Goal: Task Accomplishment & Management: Manage account settings

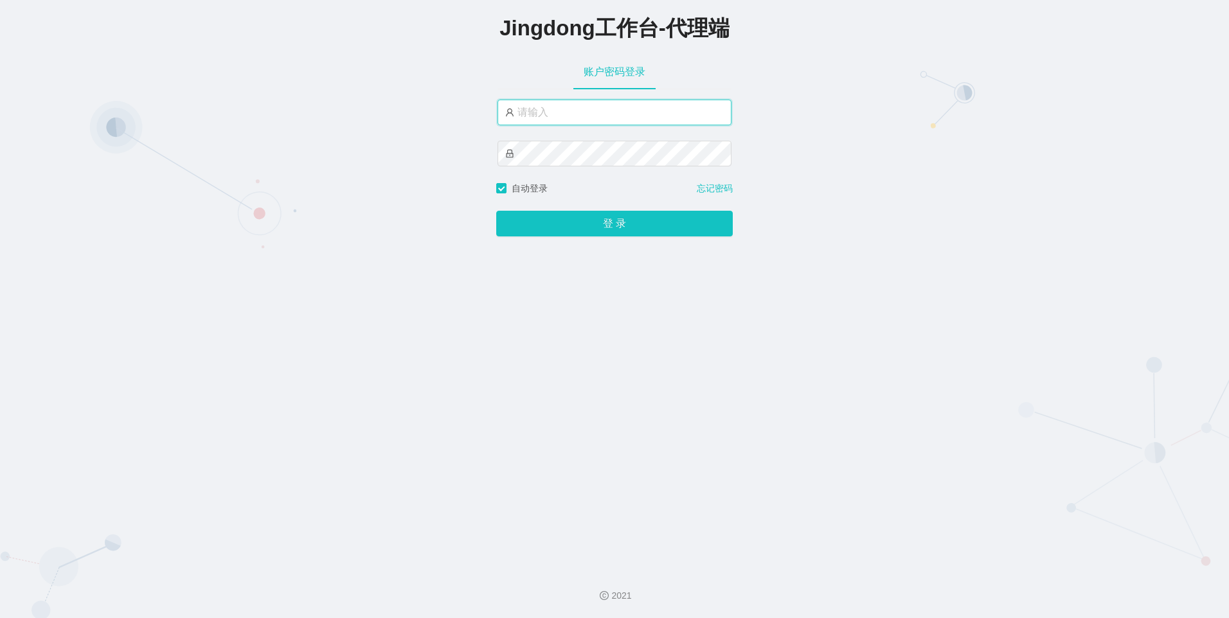
type input "tianyou168"
click at [315, 240] on div "Jingdong工作台-代理端 账户密码登录 tianyou168 自动登录 忘记密码 登 录" at bounding box center [614, 279] width 1229 height 558
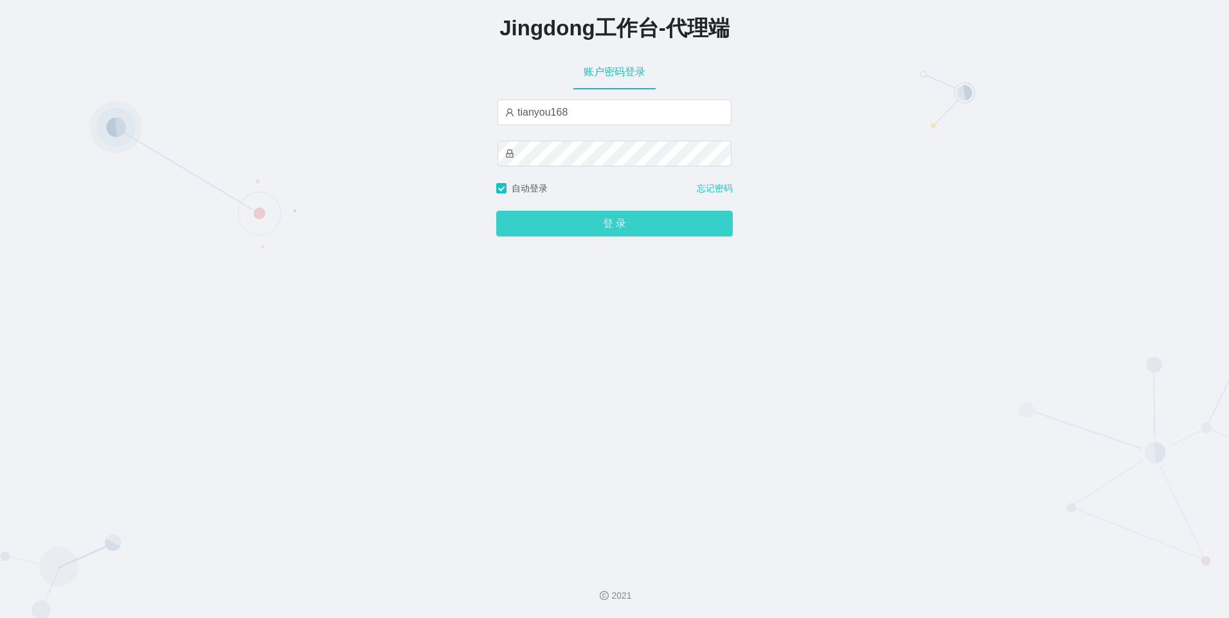
click at [315, 232] on button "登 录" at bounding box center [614, 224] width 236 height 26
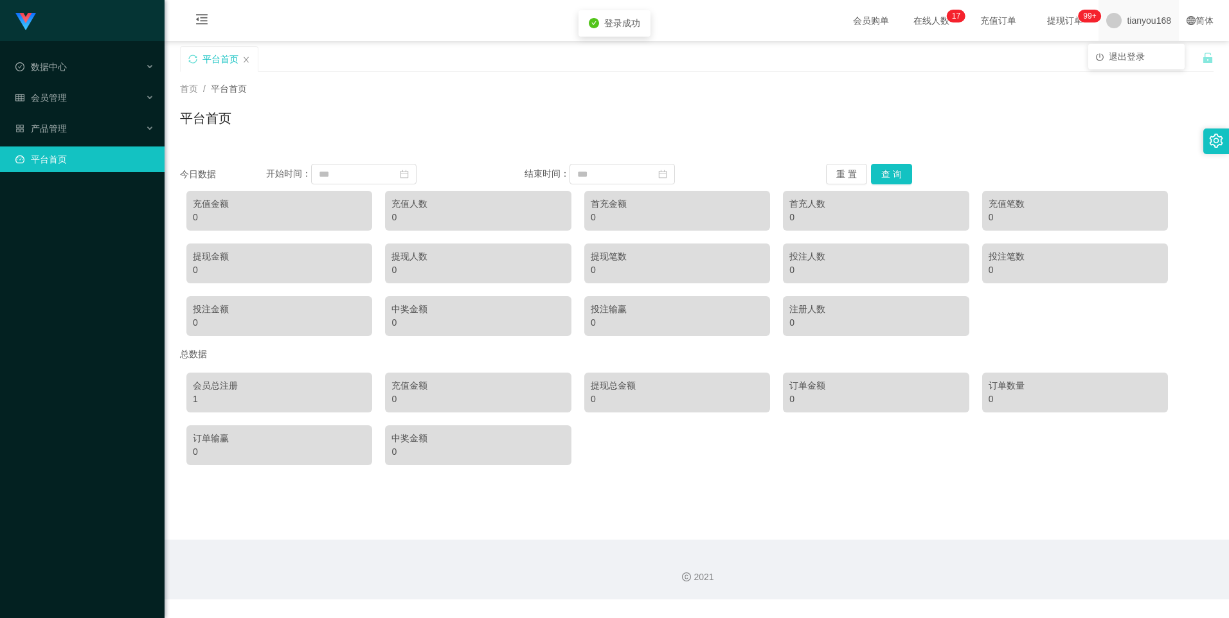
click at [315, 24] on span "tianyou168" at bounding box center [1148, 20] width 44 height 41
click at [315, 58] on span "退出登录" at bounding box center [1126, 56] width 36 height 10
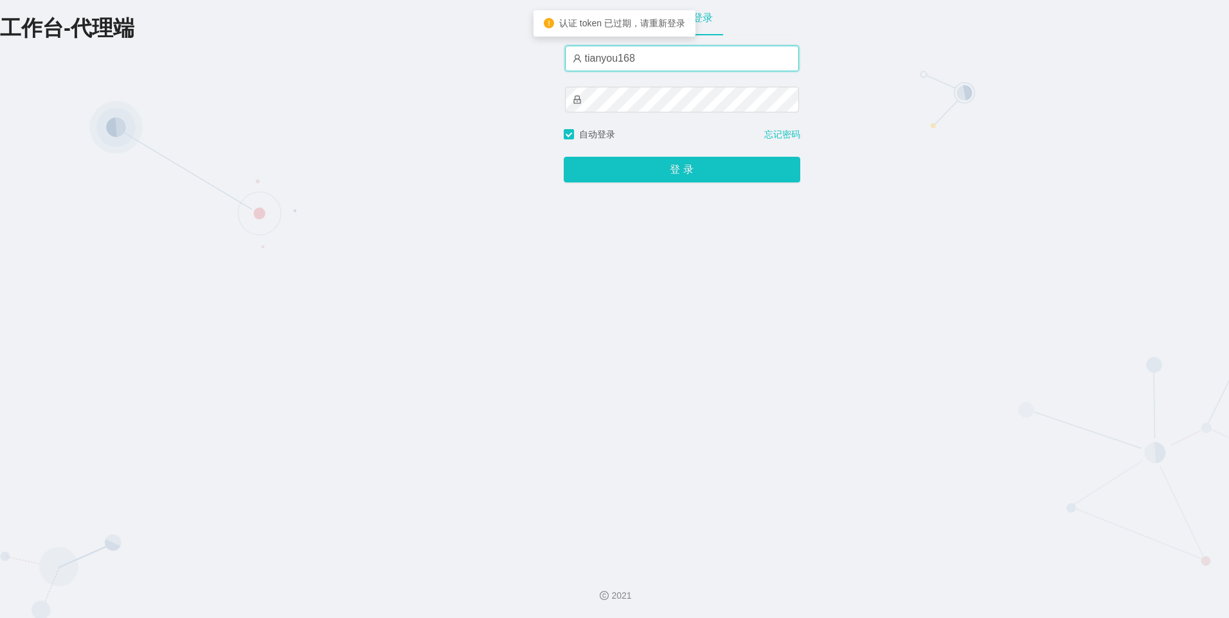
click at [315, 54] on input "tianyou168" at bounding box center [682, 59] width 234 height 26
type input "laosan"
click at [315, 189] on div "账户密码登录 laosan 自动登录 忘记密码 登 录" at bounding box center [682, 279] width 236 height 558
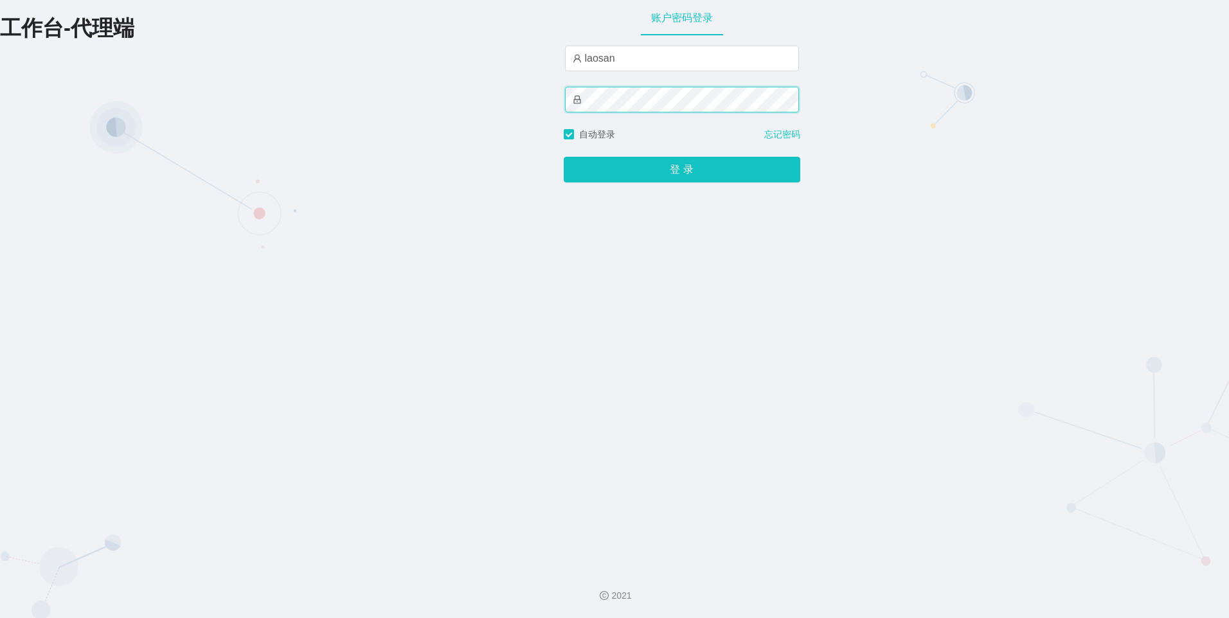
click at [315, 157] on button "登 录" at bounding box center [682, 170] width 236 height 26
